Goal: Task Accomplishment & Management: Manage account settings

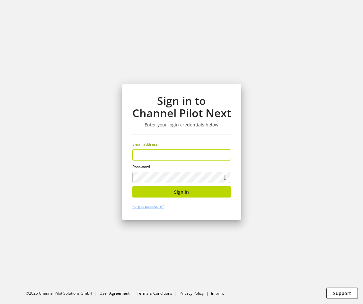
click at [168, 155] on input "email" at bounding box center [181, 154] width 99 height 11
click at [194, 157] on input "email" at bounding box center [181, 154] width 99 height 11
click at [194, 156] on input "email" at bounding box center [181, 154] width 99 height 11
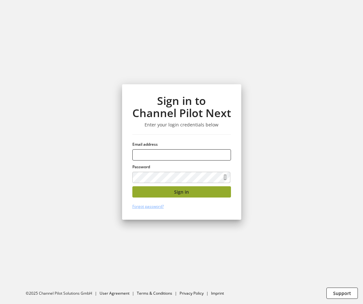
type input "**********"
click at [188, 192] on span "Sign in" at bounding box center [181, 191] width 15 height 7
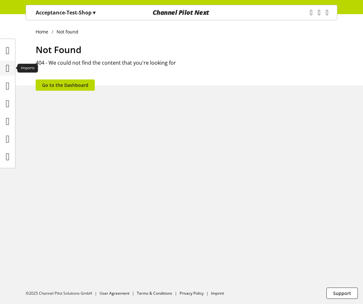
click at [8, 69] on icon at bounding box center [8, 68] width 4 height 13
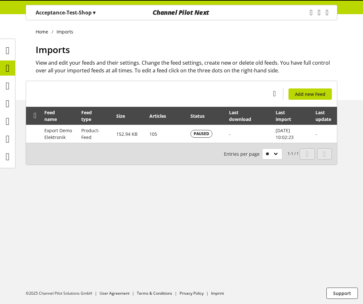
click at [95, 14] on span "▾" at bounding box center [94, 12] width 3 height 7
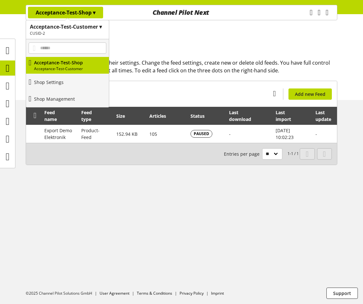
click at [95, 14] on span "▾" at bounding box center [94, 12] width 3 height 7
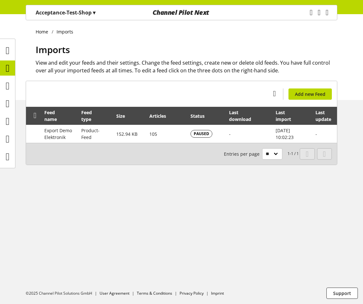
click at [77, 11] on p "Acceptance-Test-Shop ▾" at bounding box center [66, 13] width 60 height 8
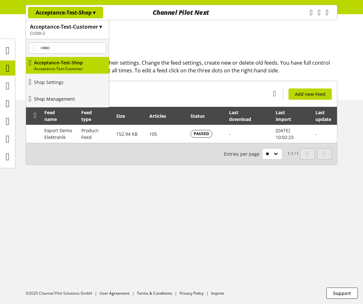
click at [57, 96] on p "Shop Management" at bounding box center [54, 98] width 41 height 7
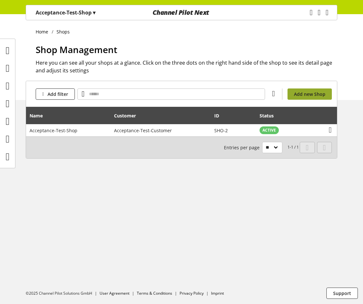
click at [329, 95] on link "Add new Shop" at bounding box center [310, 93] width 44 height 11
